Goal: Register for event/course

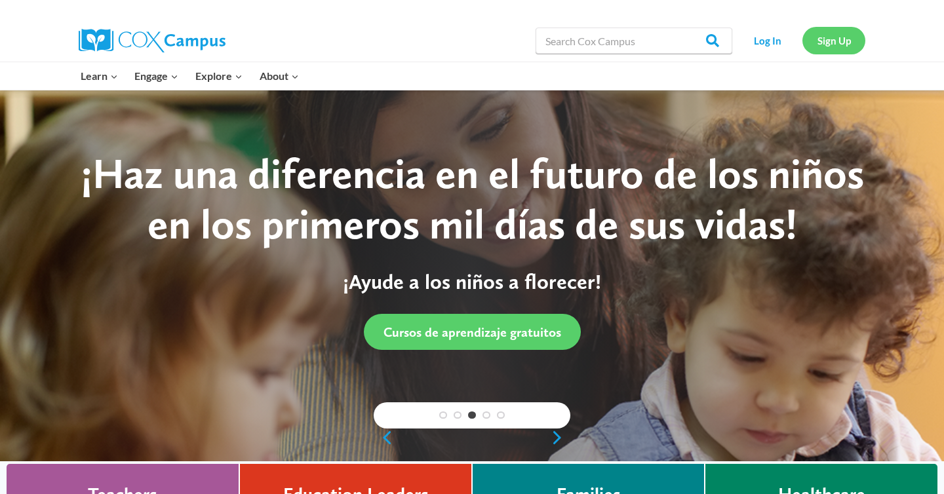
click at [833, 49] on link "Sign Up" at bounding box center [833, 40] width 63 height 27
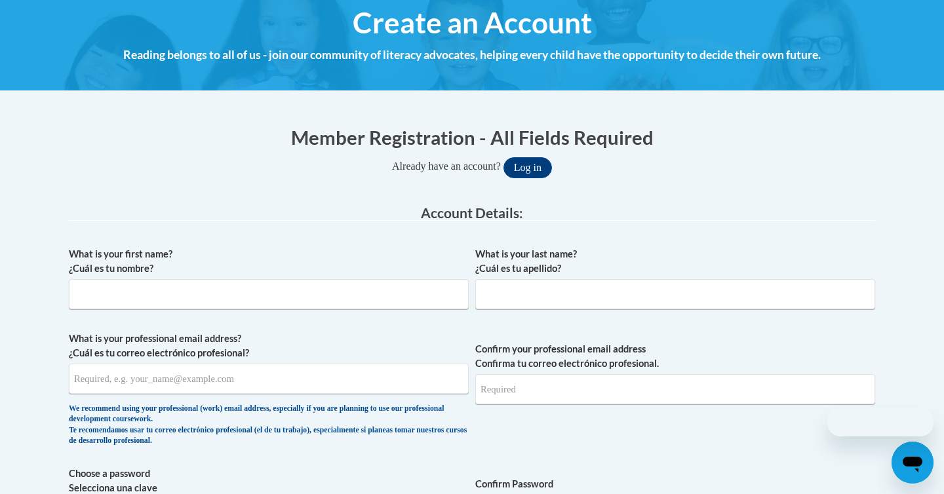
scroll to position [171, 0]
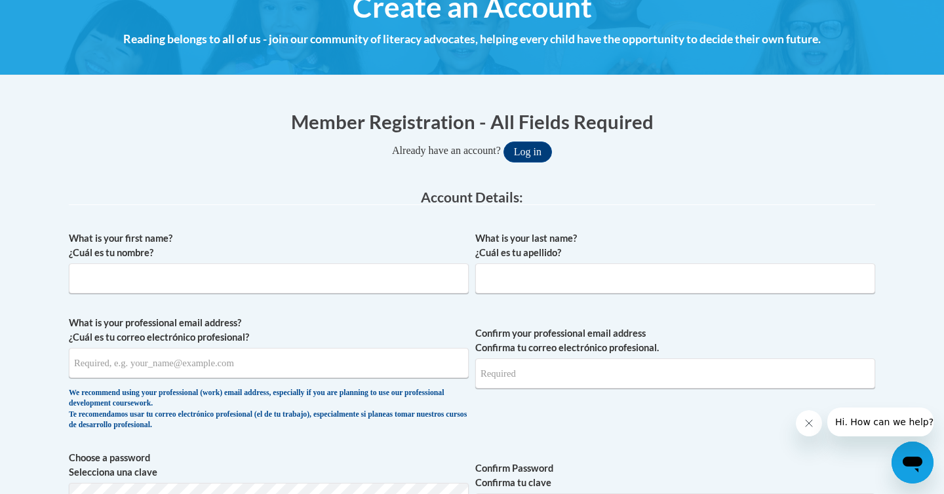
click at [365, 296] on div "What is your first name? ¿Cuál es tu nombre?" at bounding box center [269, 267] width 400 height 72
click at [356, 279] on input "What is your first name? ¿Cuál es tu nombre?" at bounding box center [269, 278] width 400 height 30
type input "Ryan"
click at [670, 284] on input "What is your last name? ¿Cuál es tu apellido?" at bounding box center [675, 278] width 400 height 30
type input "Berman"
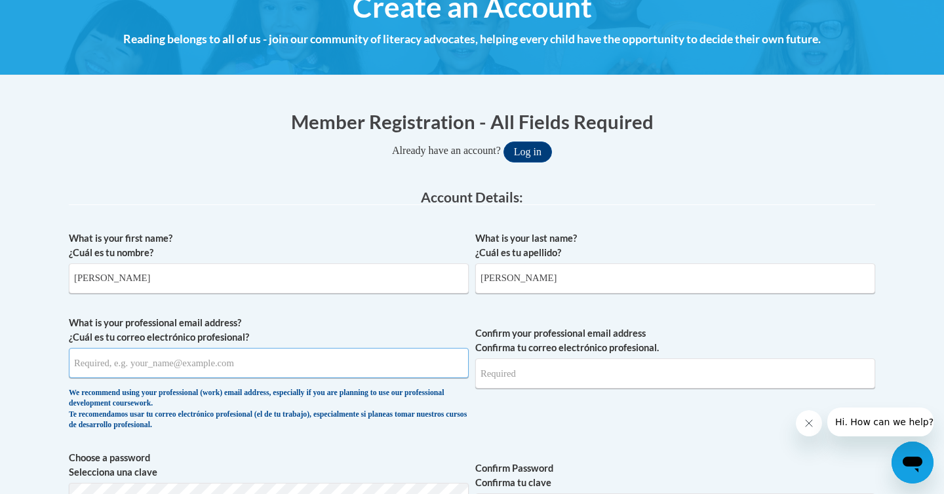
click at [267, 376] on input "What is your professional email address? ¿Cuál es tu correo electrónico profesi…" at bounding box center [269, 363] width 400 height 30
type input "ryan.berman04@gmail.com"
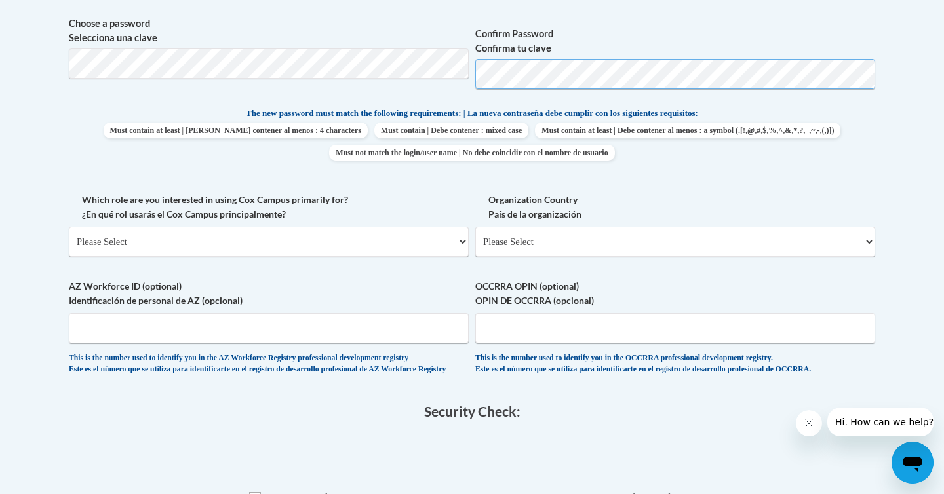
scroll to position [606, 0]
click at [326, 263] on div "Which role are you interested in using Cox Campus primarily for? ¿En qué rol us…" at bounding box center [269, 229] width 400 height 74
click at [325, 237] on select "Please Select College/University | Colegio/Universidad Community/Nonprofit Part…" at bounding box center [269, 241] width 400 height 30
select select "5a18ea06-2b54-4451-96f2-d152daf9eac5"
click at [69, 226] on select "Please Select College/University | Colegio/Universidad Community/Nonprofit Part…" at bounding box center [269, 241] width 400 height 30
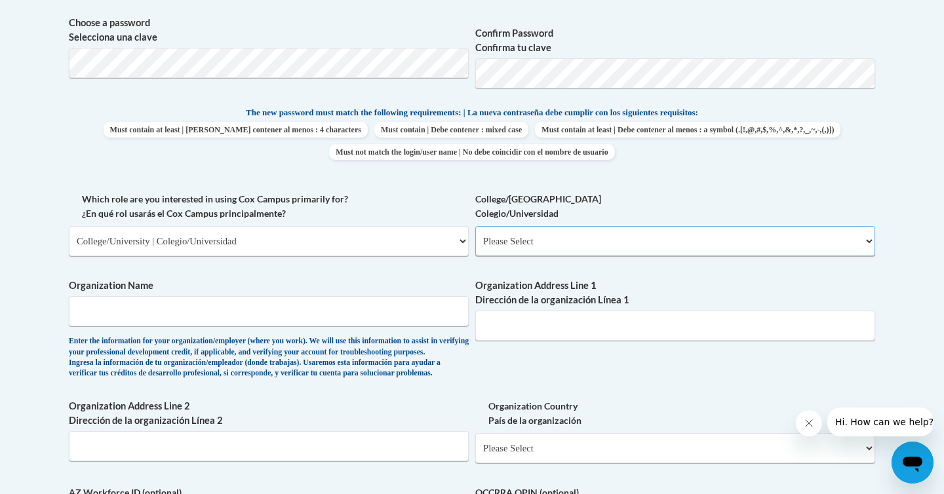
click at [514, 246] on select "Please Select College/University Staff | Empleado universitario College/Univers…" at bounding box center [675, 241] width 400 height 30
select select "99b32b07-cffc-426c-8bf6-0cd77760d84b"
click at [475, 226] on select "Please Select College/University Staff | Empleado universitario College/Univers…" at bounding box center [675, 241] width 400 height 30
click at [407, 322] on input "Organization Name" at bounding box center [269, 311] width 400 height 30
type input "b"
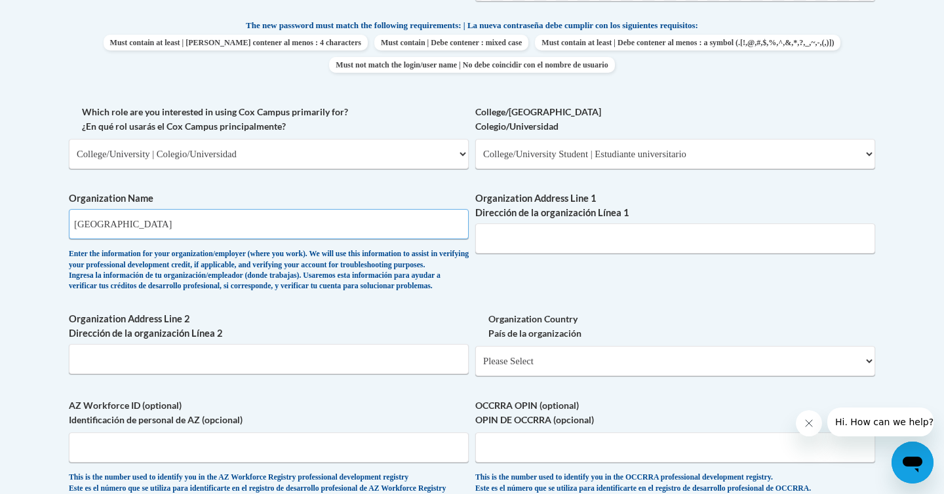
scroll to position [707, 0]
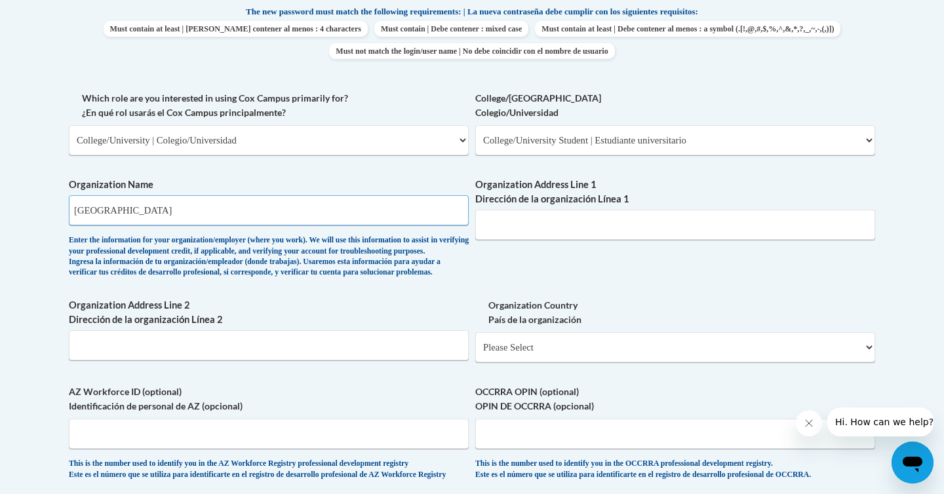
type input "Buffalo State University"
click at [384, 360] on input "Organization Address Line 2 Dirección de la organización Línea 2" at bounding box center [269, 345] width 400 height 30
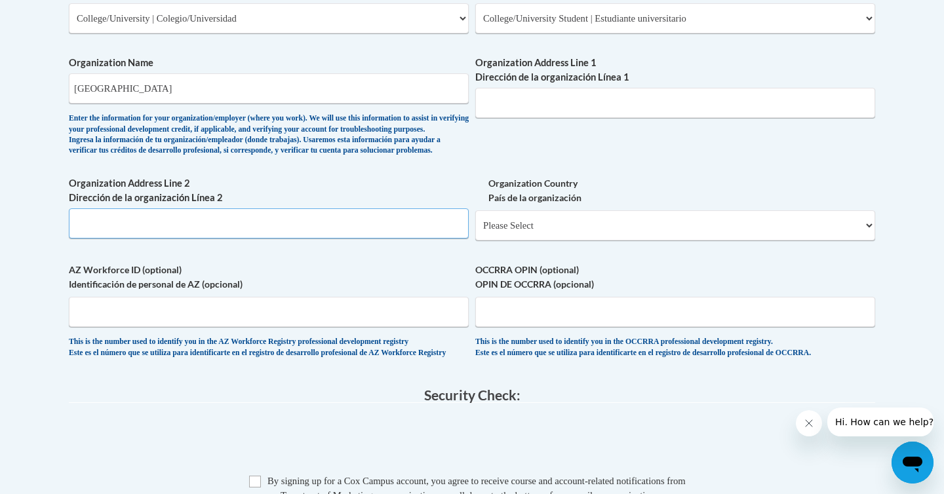
scroll to position [841, 0]
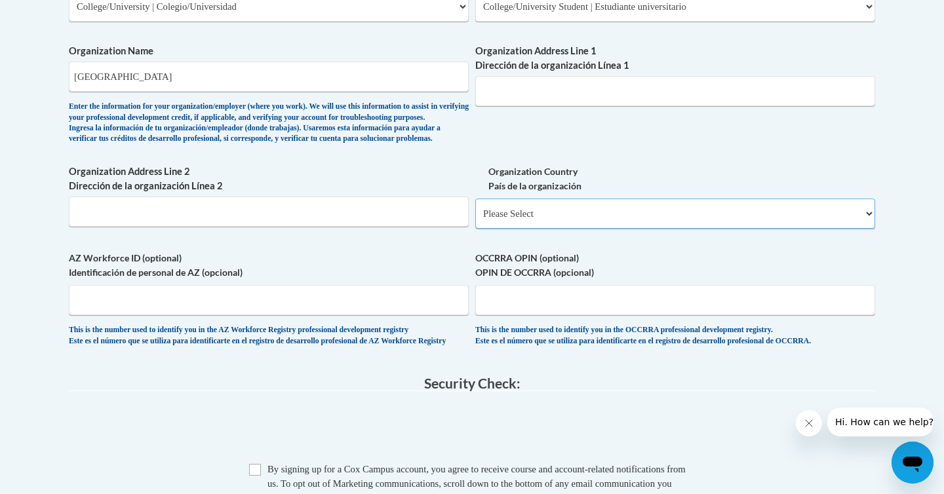
click at [514, 221] on select "Please Select United States | Estados Unidos Outside of the United States | Fue…" at bounding box center [675, 214] width 400 height 30
select select "ad49bcad-a171-4b2e-b99c-48b446064914"
click at [475, 219] on select "Please Select United States | Estados Unidos Outside of the United States | Fue…" at bounding box center [675, 214] width 400 height 30
select select
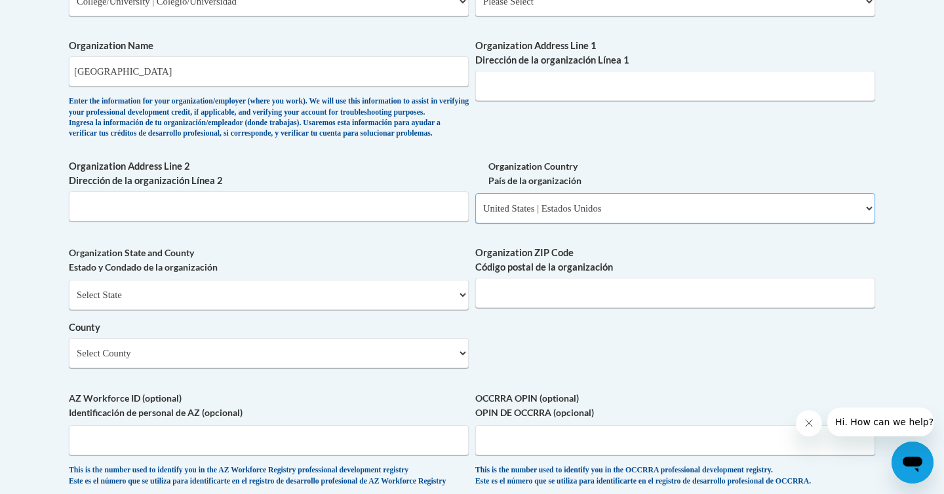
scroll to position [849, 0]
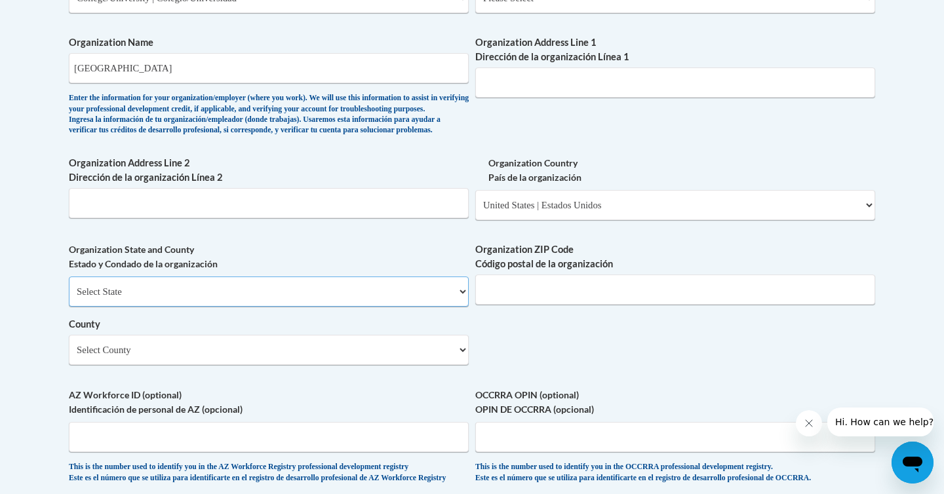
click at [332, 307] on select "Select State Alabama Alaska Arizona Arkansas California Colorado Connecticut De…" at bounding box center [269, 292] width 400 height 30
select select "New York"
click at [69, 298] on select "Select State Alabama Alaska Arizona Arkansas California Colorado Connecticut De…" at bounding box center [269, 292] width 400 height 30
click at [501, 305] on input "Organization ZIP Code Código postal de la organización" at bounding box center [675, 290] width 400 height 30
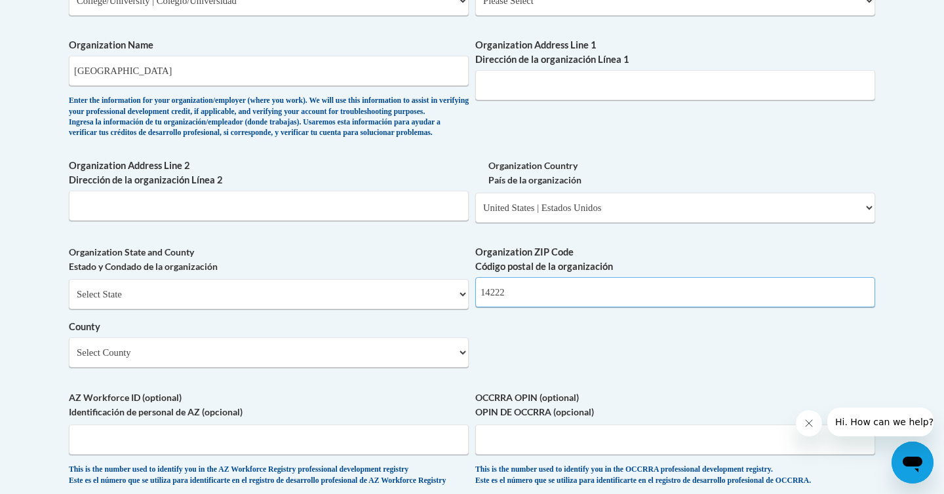
scroll to position [826, 0]
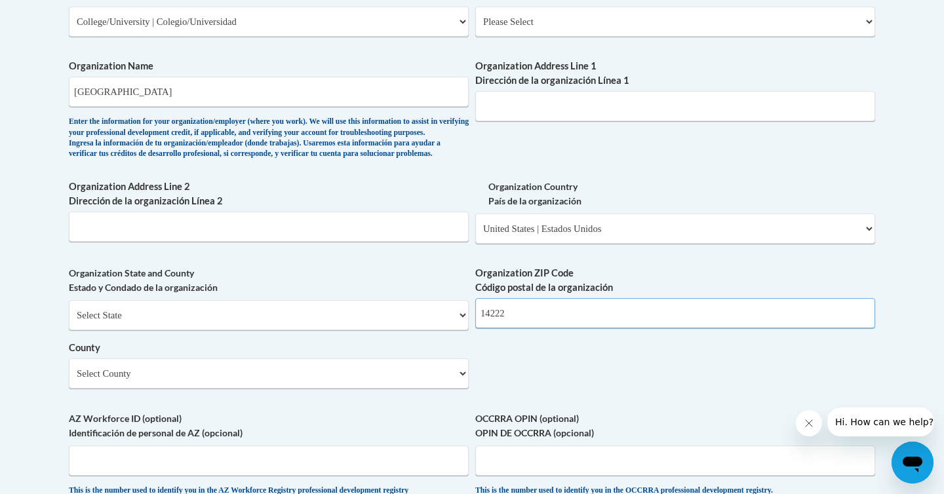
type input "14222"
click at [568, 111] on input "Organization Address Line 1 Dirección de la organización Línea 1" at bounding box center [675, 106] width 400 height 30
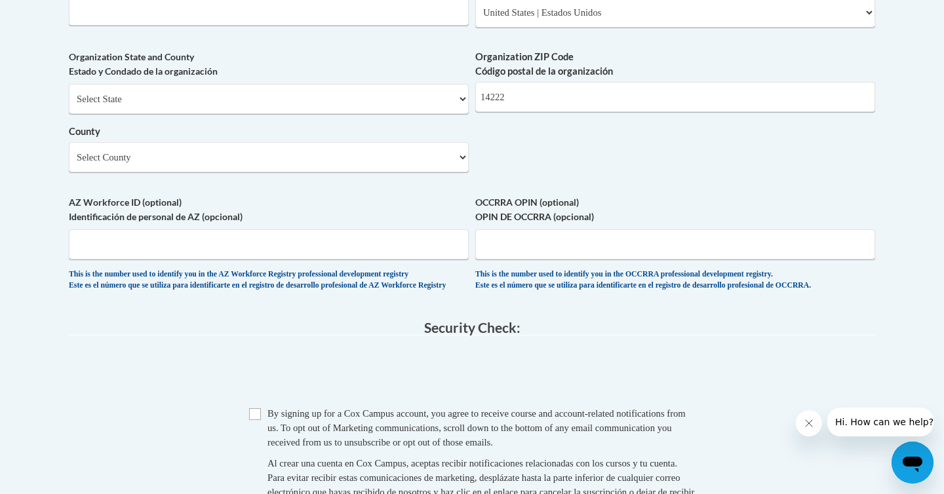
scroll to position [1076, 0]
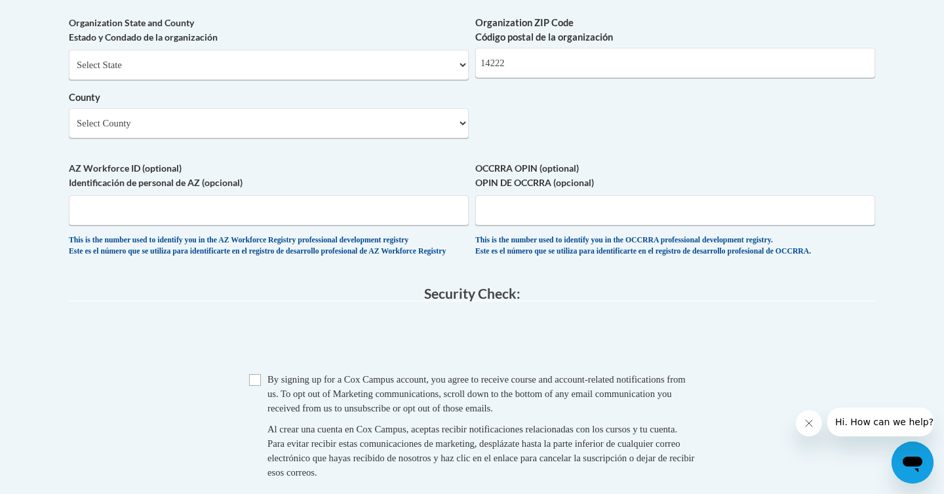
type input "1300 Elmwood Ave Buffalo, NY"
click at [408, 138] on select "Select County Albany Allegany Bronx Broome Cattaraugus Cayuga Chautauqua Chemun…" at bounding box center [269, 123] width 400 height 30
click at [370, 136] on select "Select County Albany Allegany Bronx Broome Cattaraugus Cayuga Chautauqua Chemun…" at bounding box center [269, 123] width 400 height 30
select select "Erie"
click at [69, 130] on select "Select County Albany Allegany Bronx Broome Cattaraugus Cayuga Chautauqua Chemun…" at bounding box center [269, 123] width 400 height 30
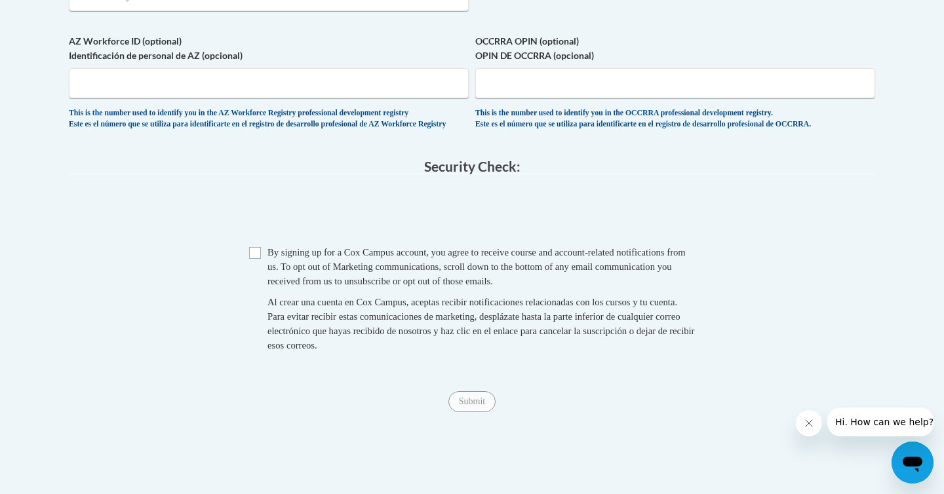
scroll to position [1210, 0]
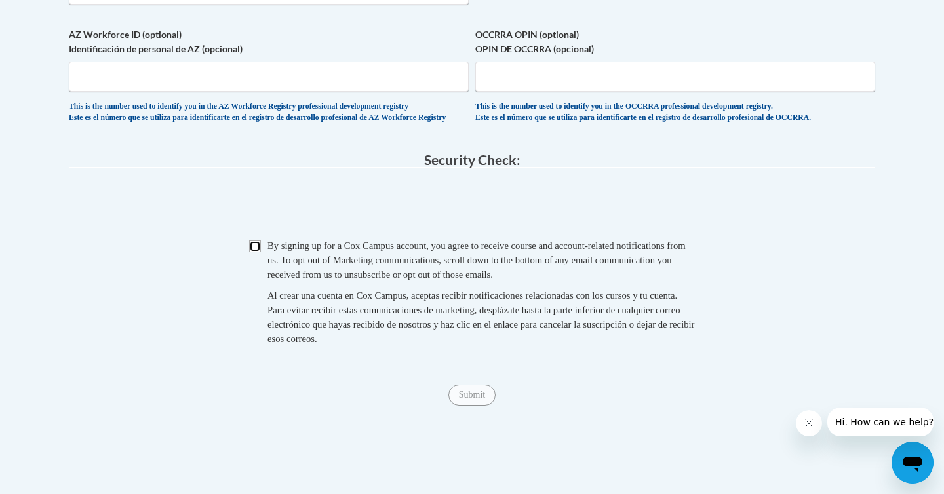
click at [256, 252] on input "Checkbox" at bounding box center [255, 246] width 12 height 12
checkbox input "true"
click at [482, 406] on input "Submit" at bounding box center [471, 395] width 47 height 21
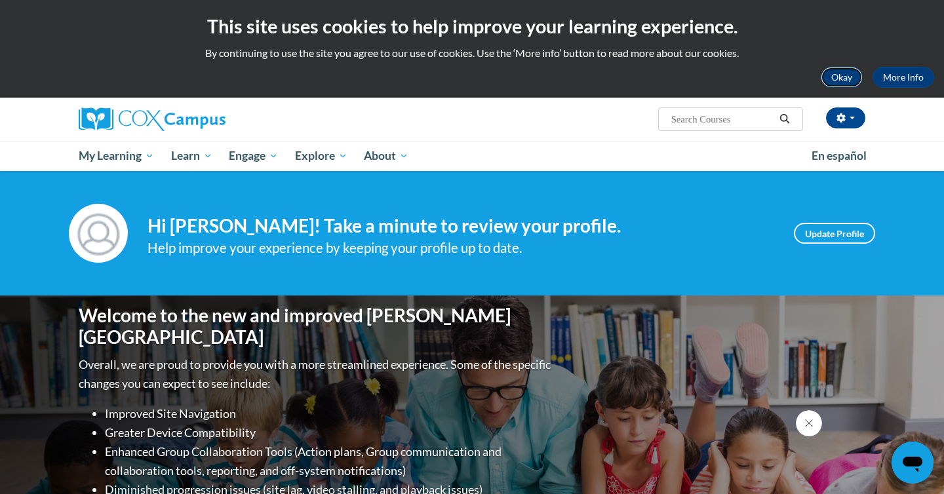
click at [834, 81] on button "Okay" at bounding box center [841, 77] width 42 height 21
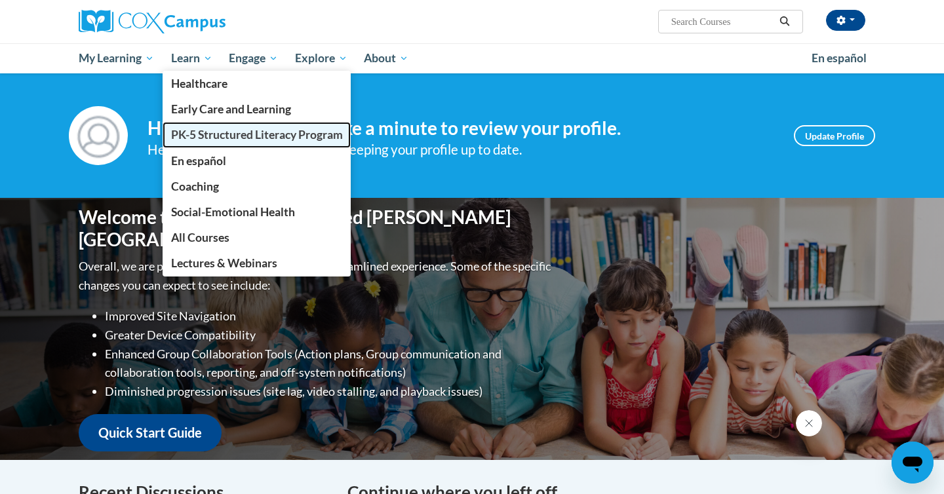
click at [185, 141] on span "PK-5 Structured Literacy Program" at bounding box center [257, 135] width 172 height 14
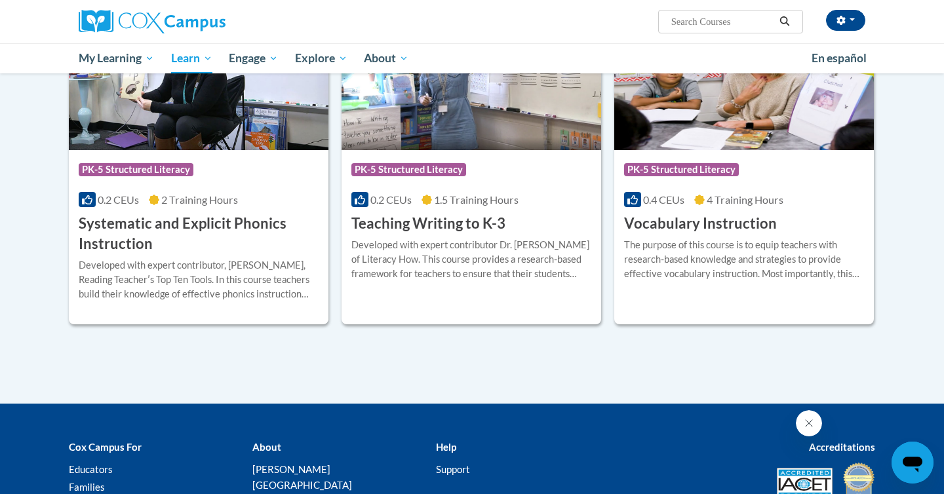
scroll to position [1472, 0]
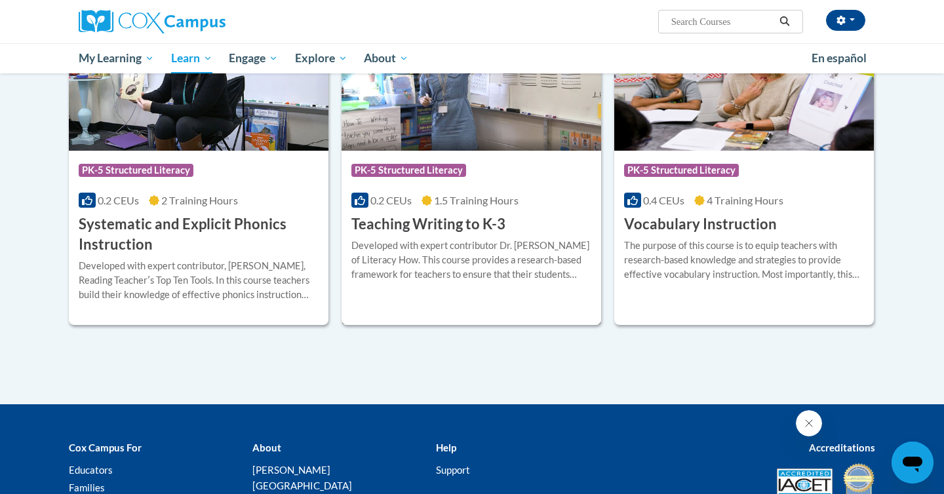
click at [495, 170] on div "Course Category: PK-5 Structured Literacy" at bounding box center [471, 171] width 240 height 29
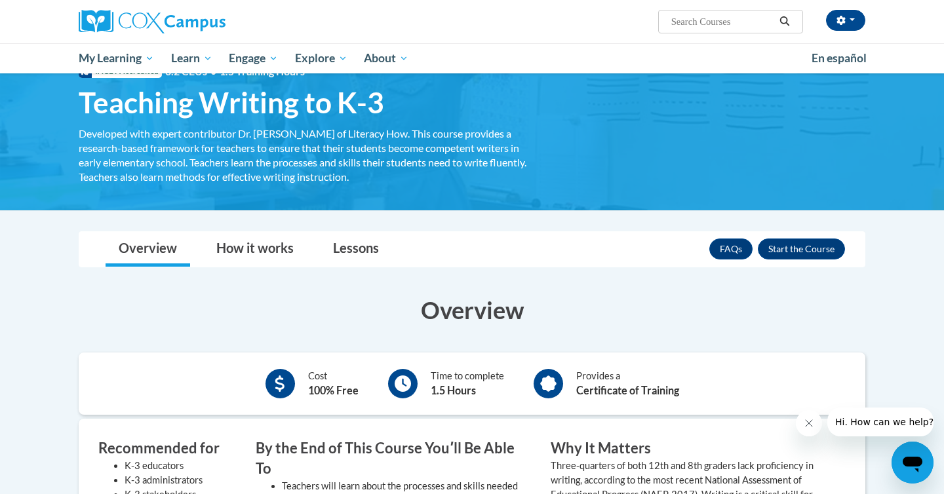
scroll to position [55, 0]
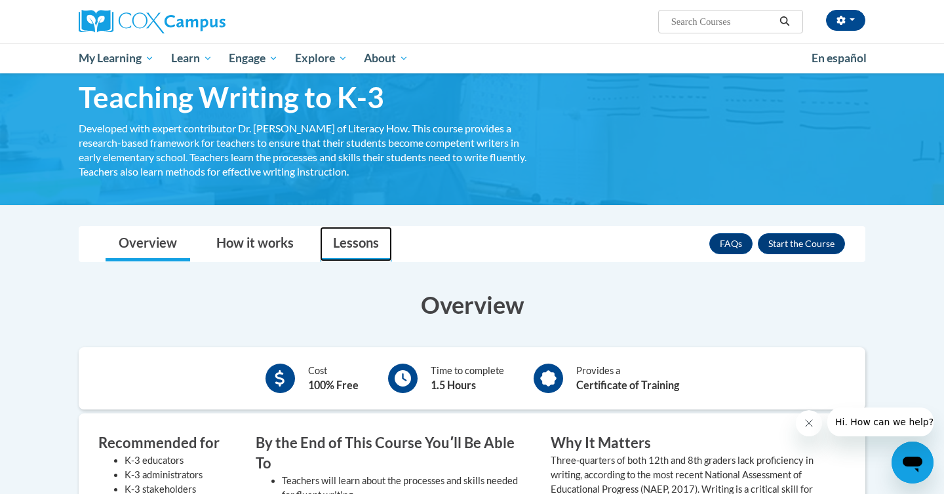
click at [362, 236] on link "Lessons" at bounding box center [356, 244] width 72 height 35
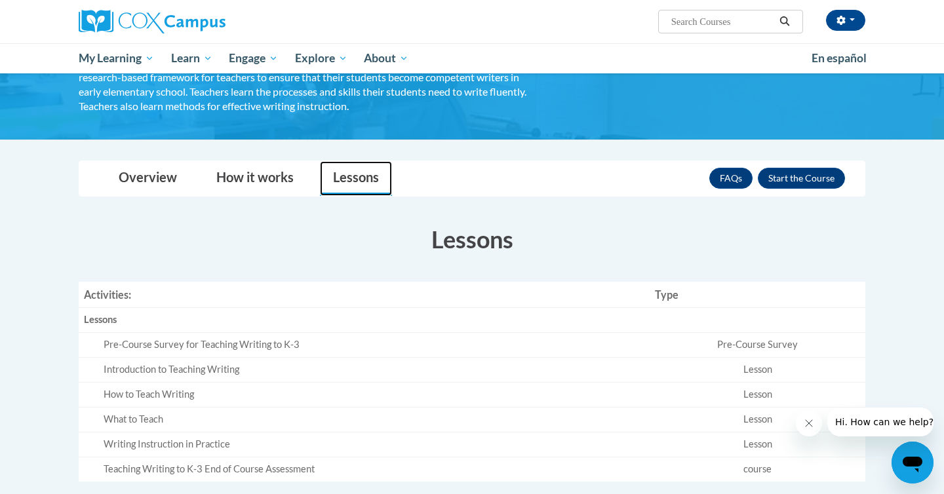
scroll to position [117, 0]
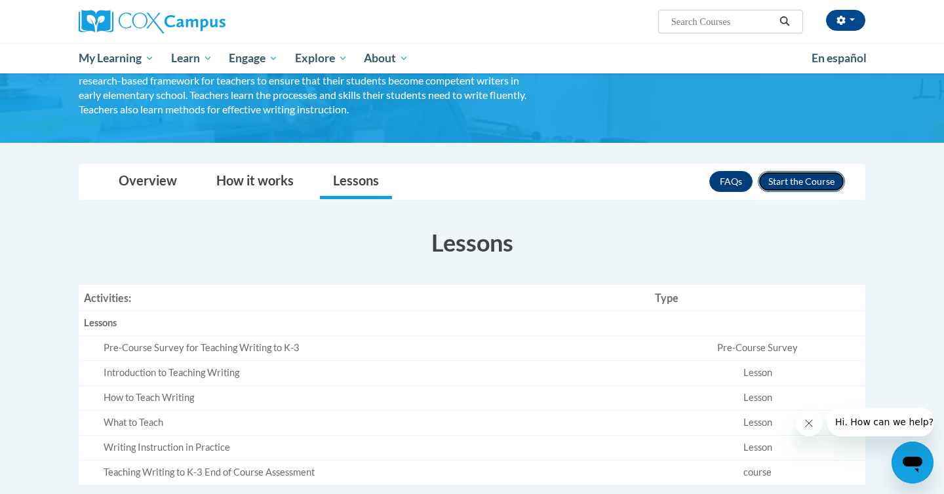
click at [787, 180] on button "Enroll" at bounding box center [800, 181] width 87 height 21
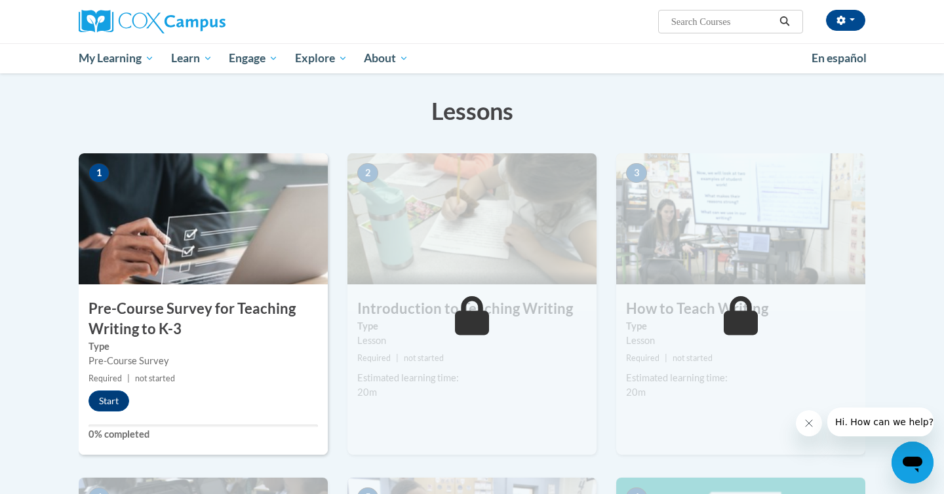
scroll to position [197, 0]
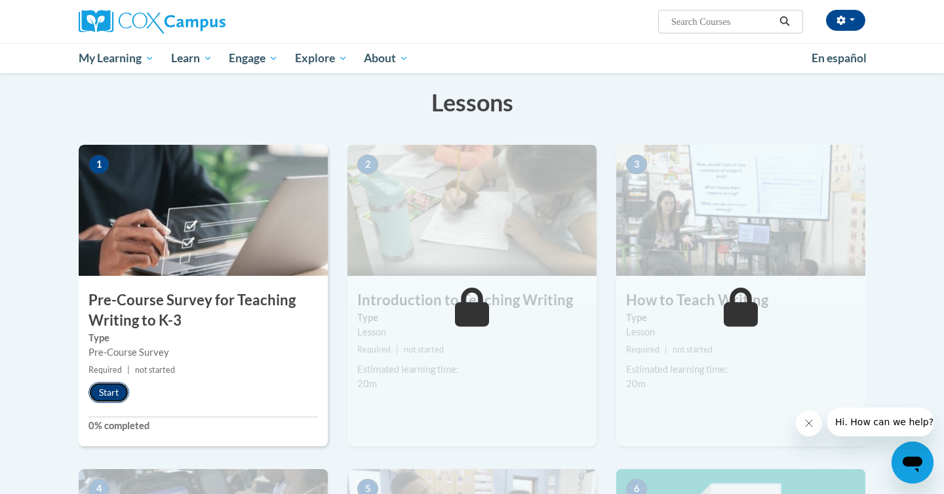
click at [113, 389] on button "Start" at bounding box center [108, 392] width 41 height 21
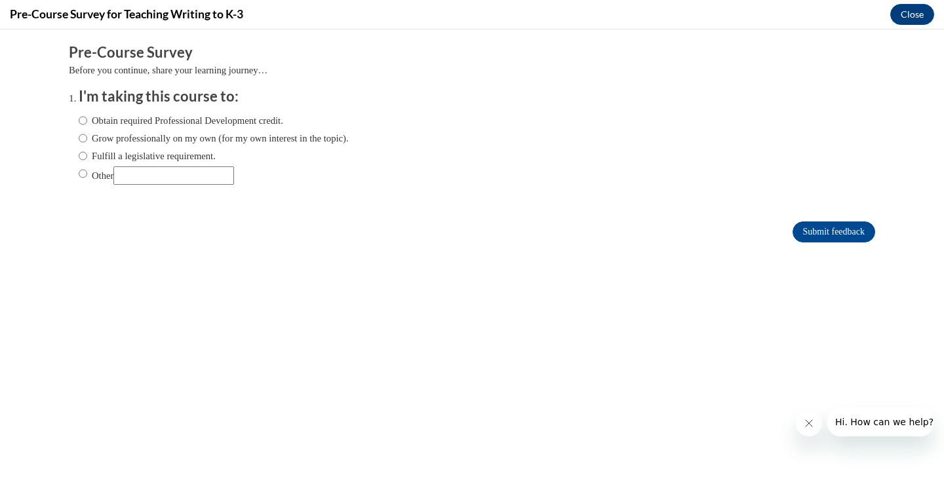
scroll to position [0, 0]
click at [79, 117] on input "Obtain required Professional Development credit." at bounding box center [83, 120] width 9 height 14
radio input "true"
click at [831, 236] on input "Submit feedback" at bounding box center [833, 231] width 83 height 21
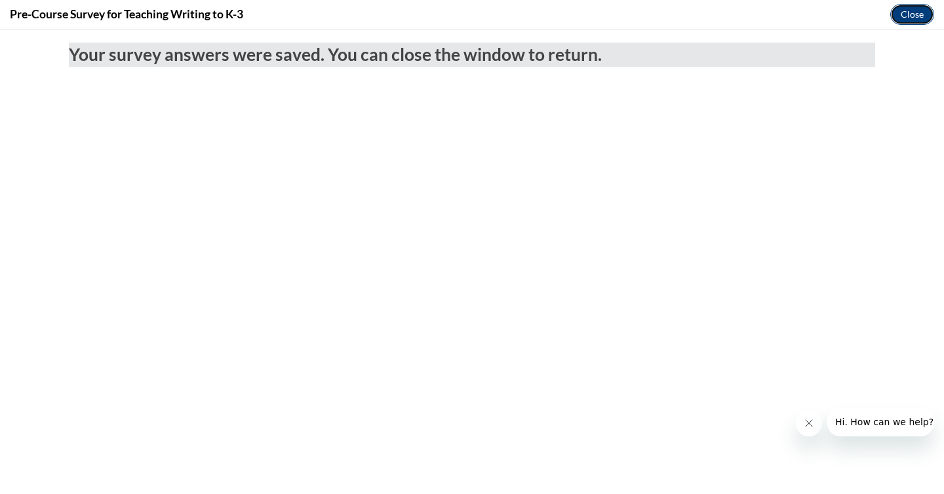
click at [923, 17] on button "Close" at bounding box center [912, 14] width 44 height 21
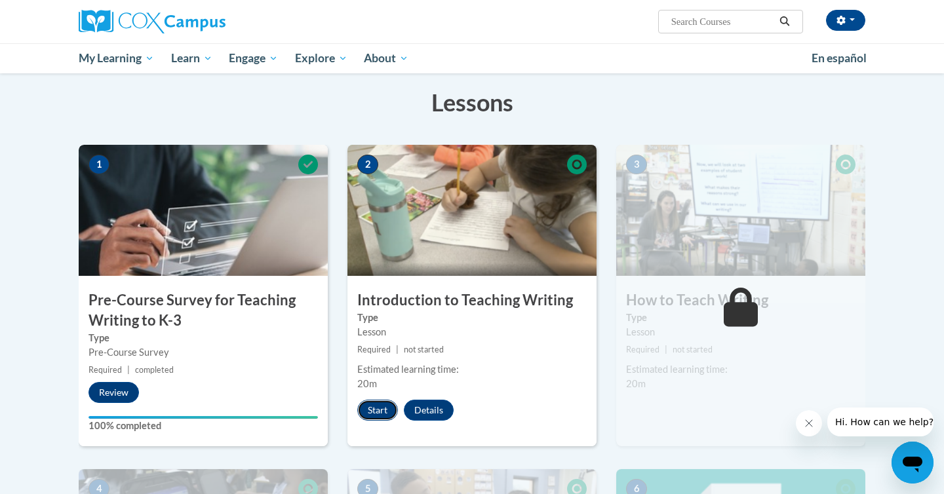
click at [381, 408] on button "Start" at bounding box center [377, 410] width 41 height 21
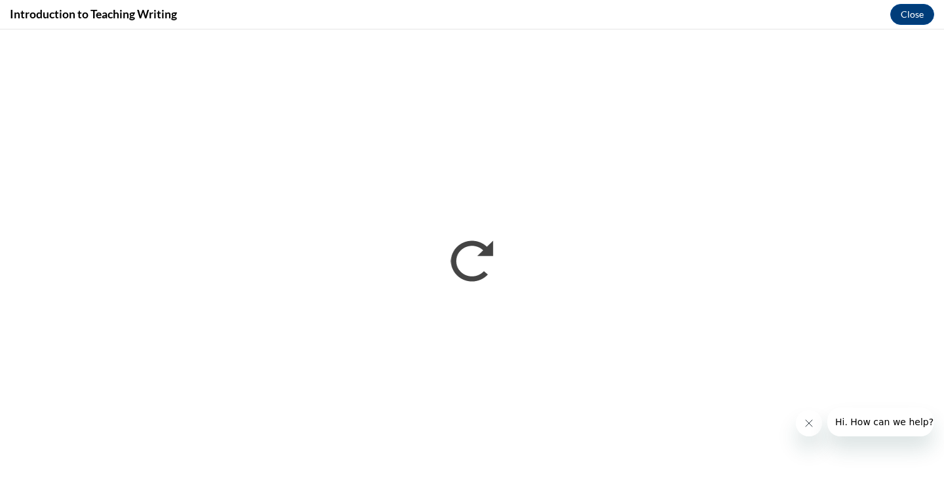
click at [805, 418] on icon "Close message from company" at bounding box center [808, 423] width 10 height 10
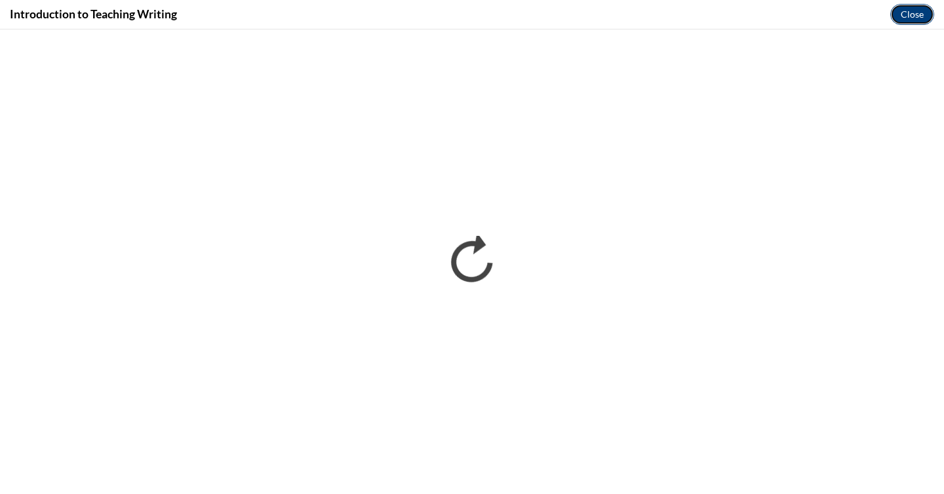
click at [910, 11] on button "Close" at bounding box center [912, 14] width 44 height 21
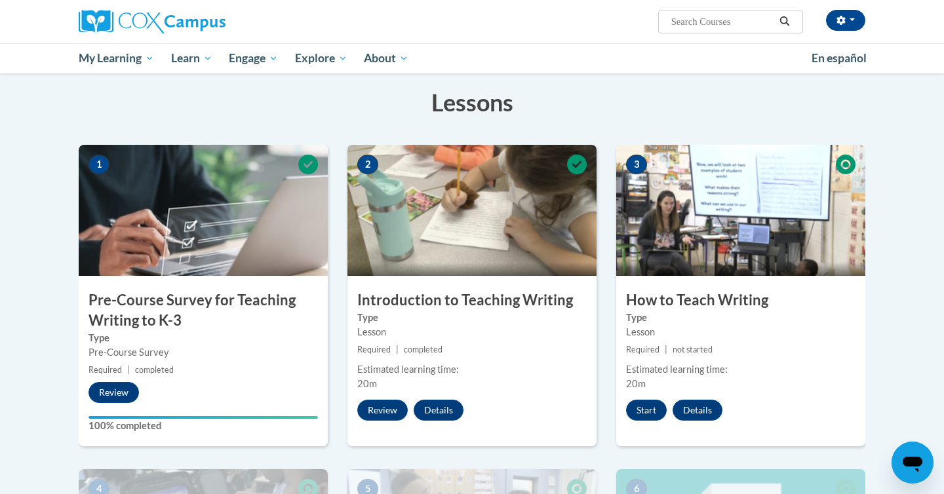
click at [466, 191] on img at bounding box center [471, 210] width 249 height 131
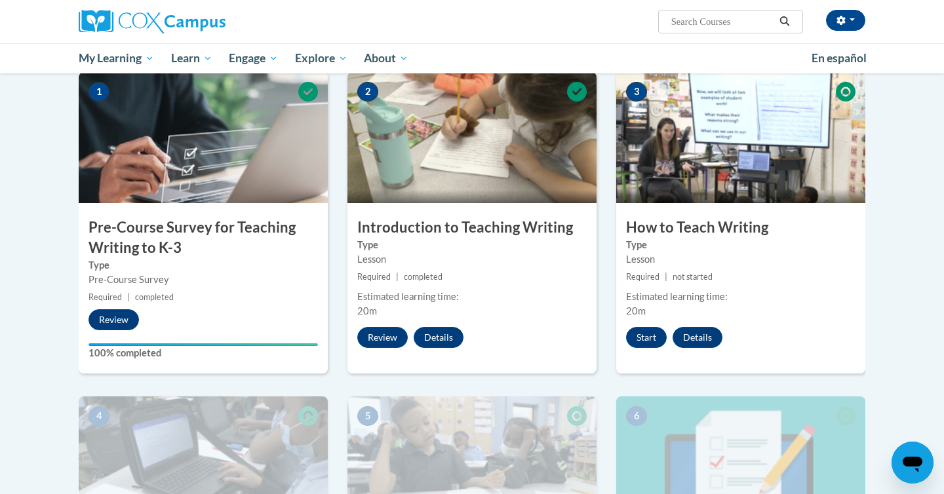
scroll to position [277, 0]
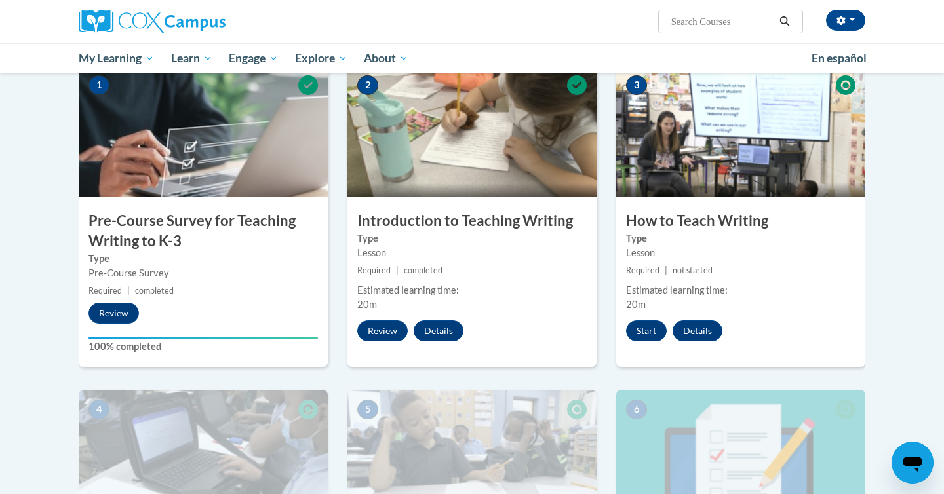
click at [434, 259] on div "Lesson" at bounding box center [471, 253] width 229 height 14
click at [480, 168] on img at bounding box center [471, 131] width 249 height 131
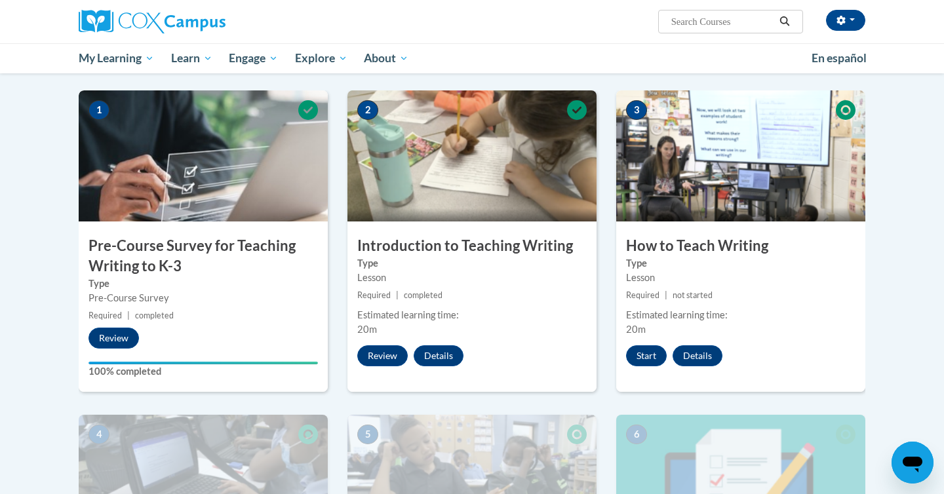
scroll to position [255, 0]
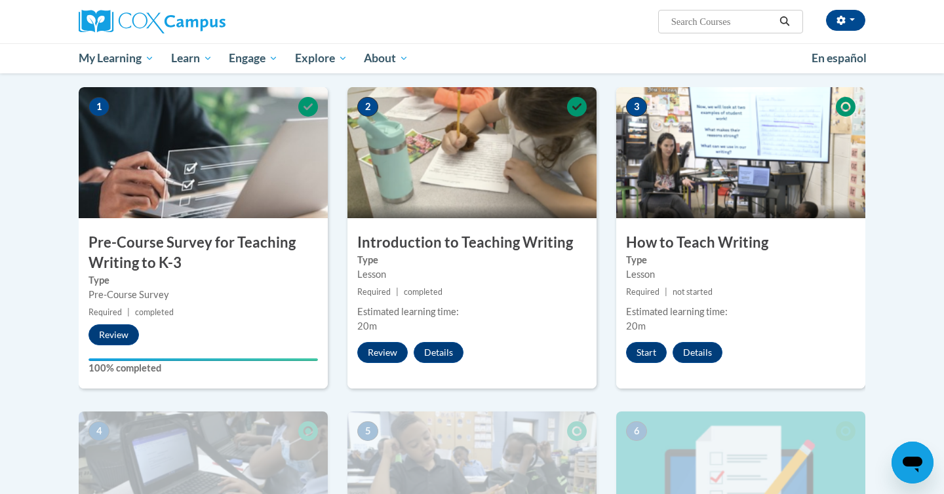
click at [745, 208] on img at bounding box center [740, 152] width 249 height 131
click at [655, 356] on button "Start" at bounding box center [646, 352] width 41 height 21
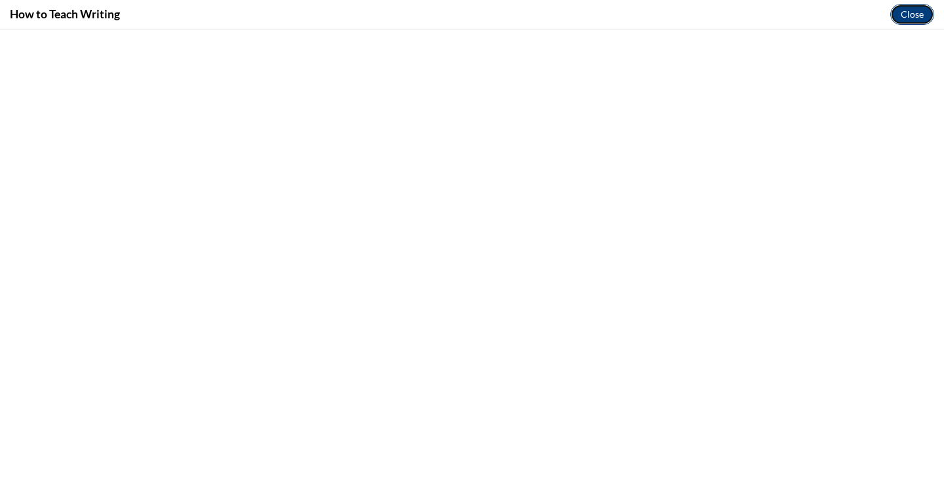
click at [902, 14] on button "Close" at bounding box center [912, 14] width 44 height 21
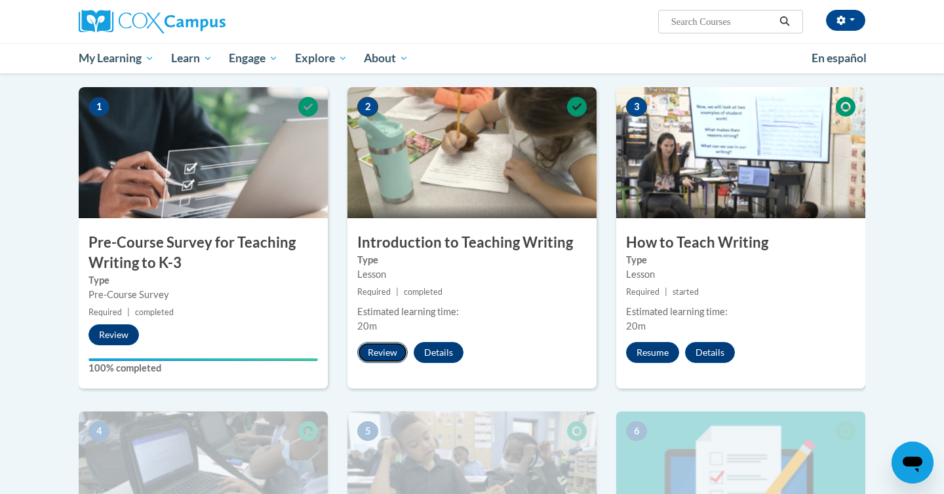
click at [384, 351] on button "Review" at bounding box center [382, 352] width 50 height 21
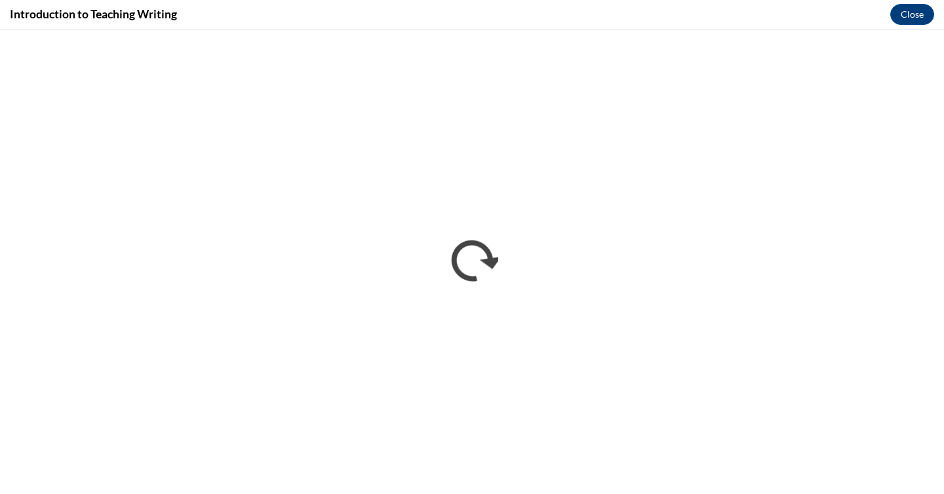
scroll to position [0, 0]
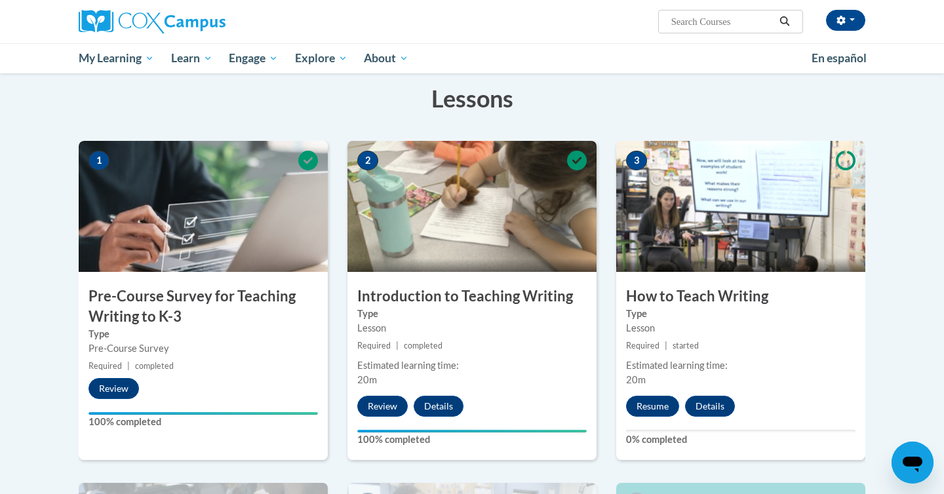
scroll to position [202, 0]
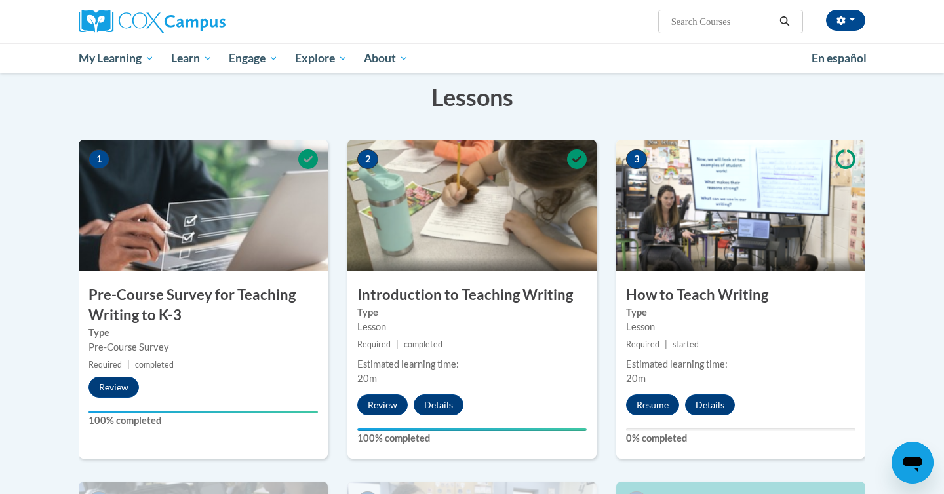
click at [707, 244] on img at bounding box center [740, 205] width 249 height 131
click at [655, 407] on button "Resume" at bounding box center [652, 404] width 53 height 21
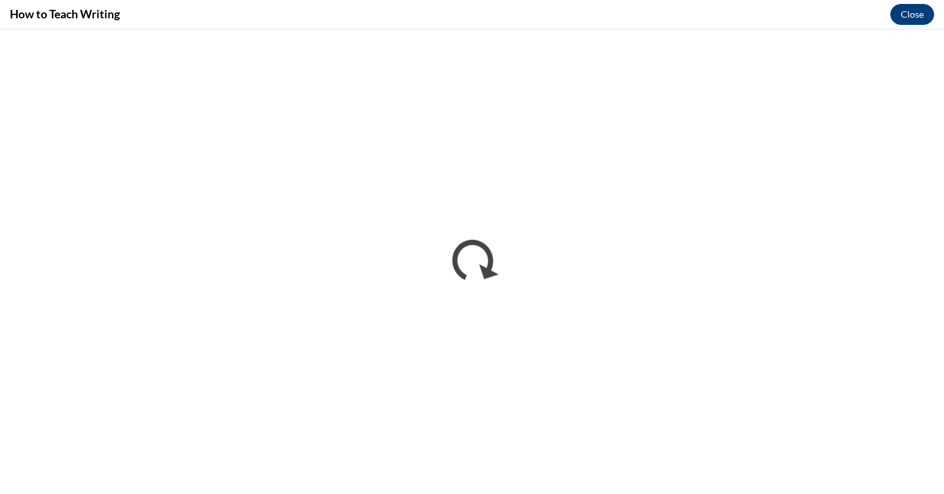
scroll to position [0, 0]
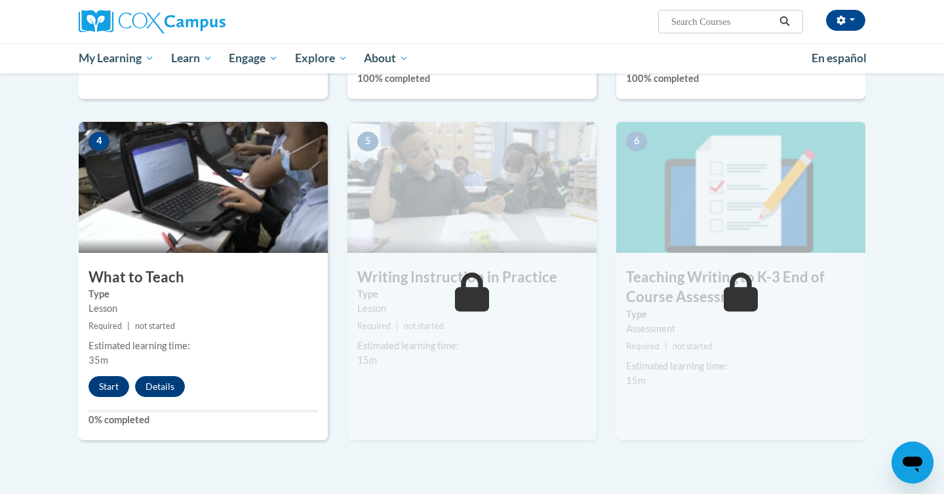
scroll to position [569, 0]
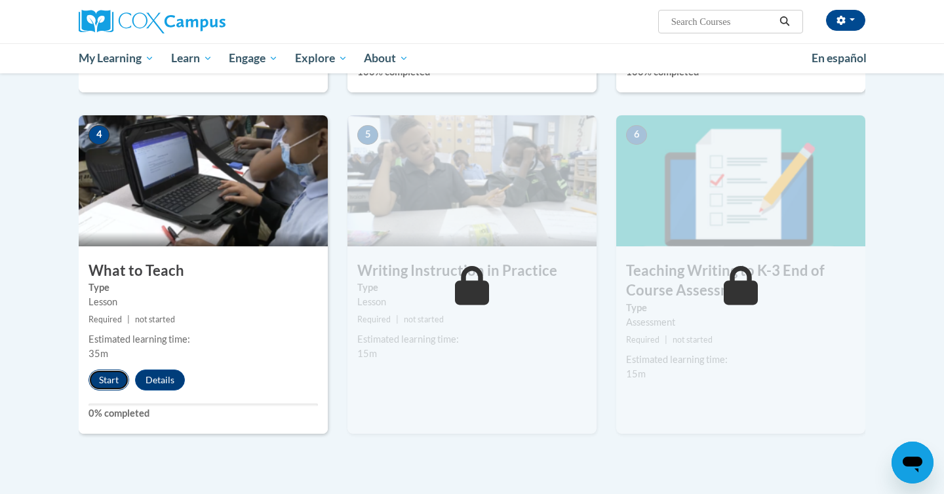
click at [117, 378] on button "Start" at bounding box center [108, 380] width 41 height 21
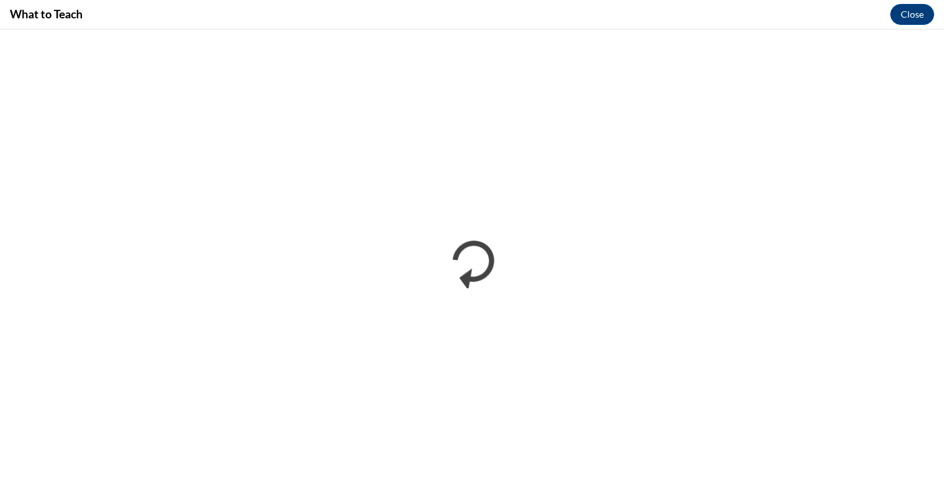
scroll to position [0, 0]
